Goal: Check status: Check status

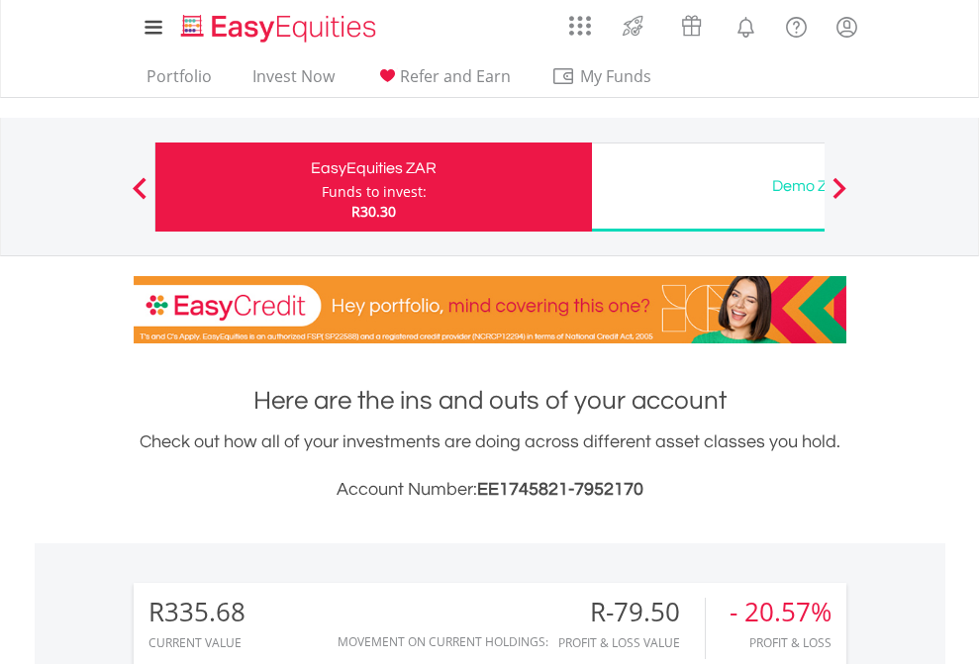
scroll to position [190, 311]
click at [322, 187] on div "Funds to invest:" at bounding box center [374, 192] width 105 height 20
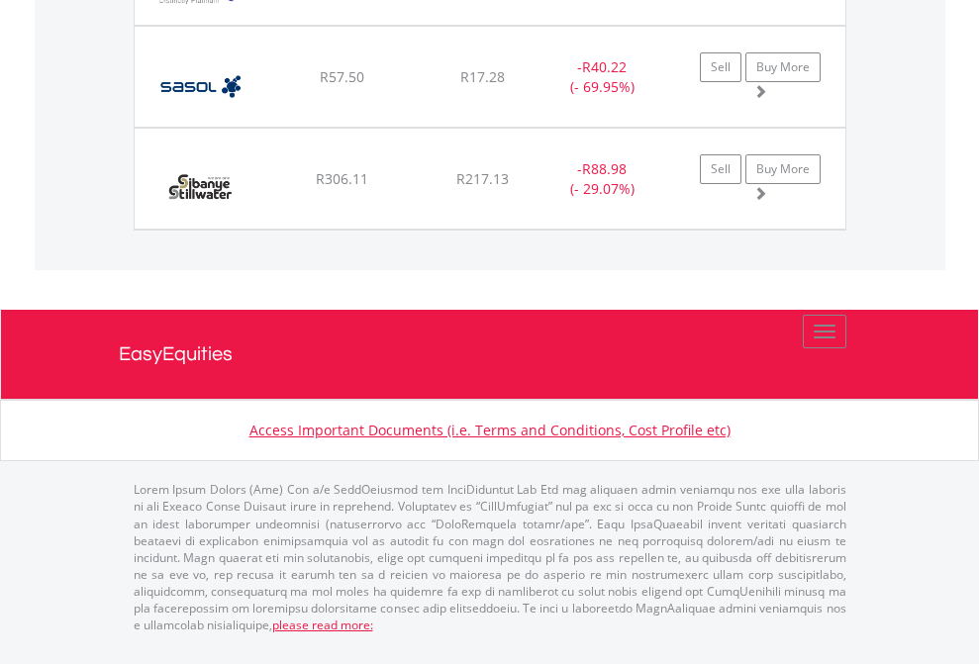
scroll to position [190, 311]
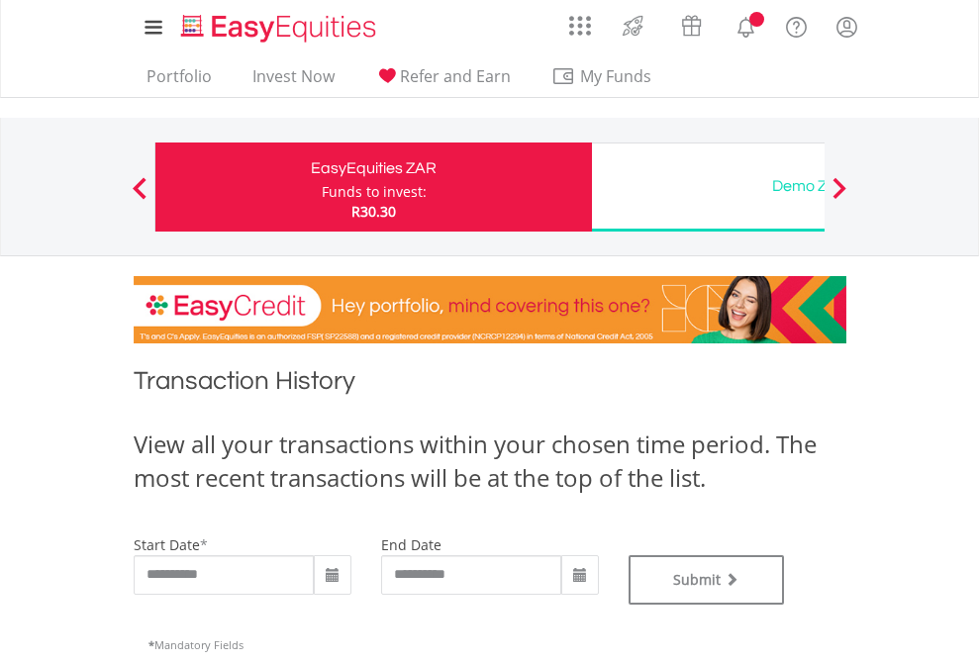
click at [322, 187] on div "Funds to invest:" at bounding box center [374, 192] width 105 height 20
type input "**********"
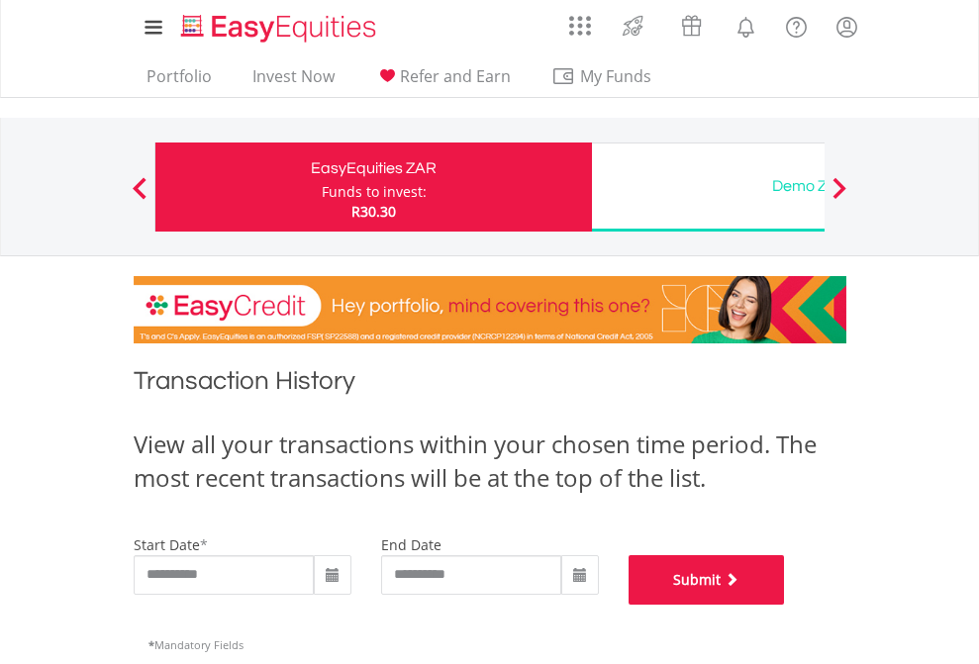
click at [785, 605] on button "Submit" at bounding box center [707, 579] width 156 height 49
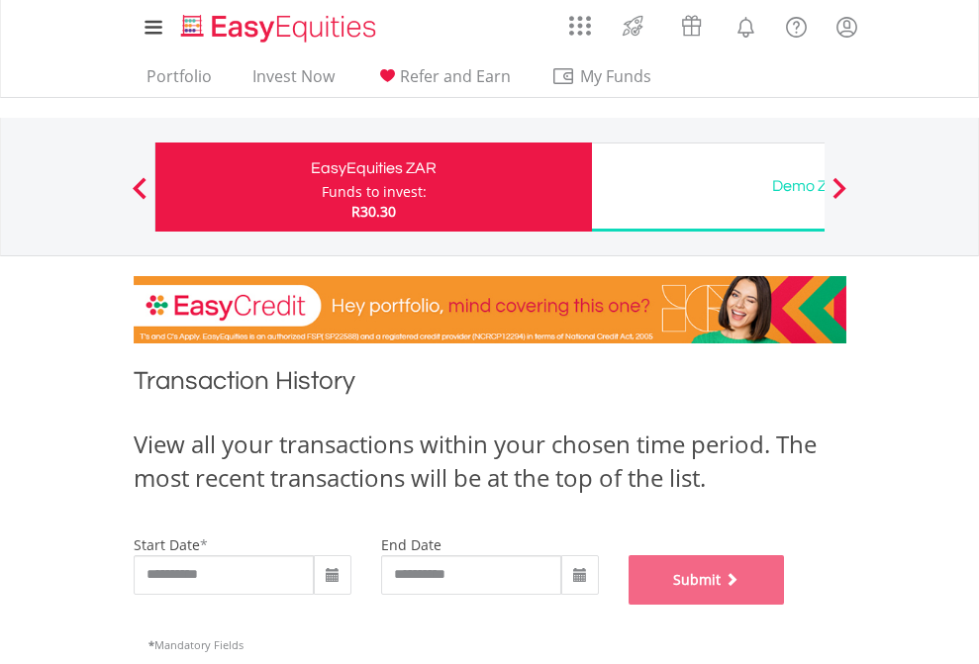
scroll to position [803, 0]
